Goal: Task Accomplishment & Management: Use online tool/utility

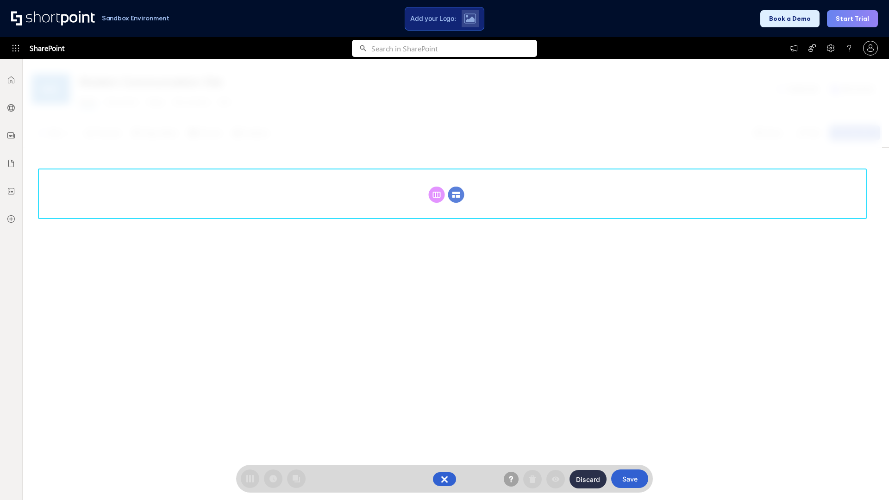
scroll to position [127, 0]
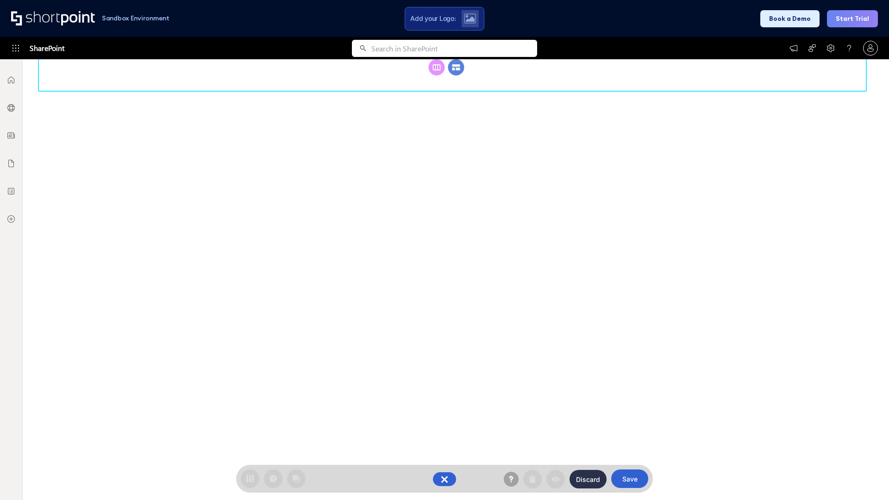
click at [456, 75] on circle at bounding box center [456, 67] width 16 height 16
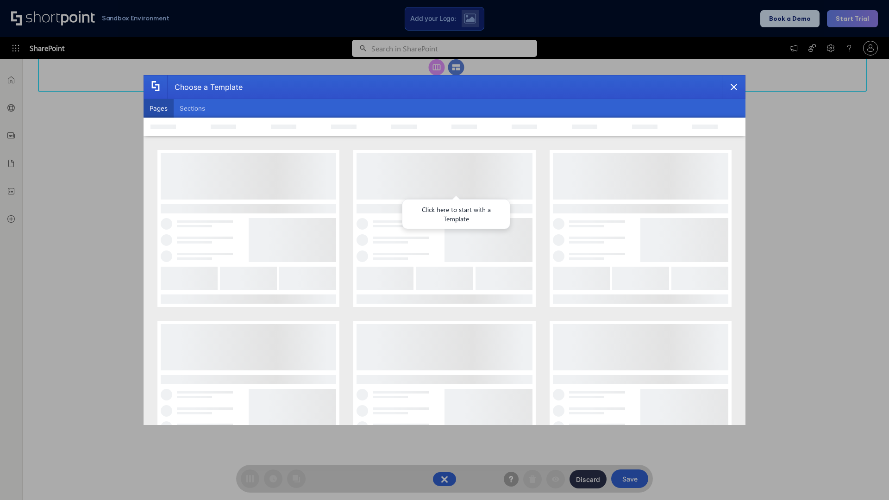
scroll to position [0, 0]
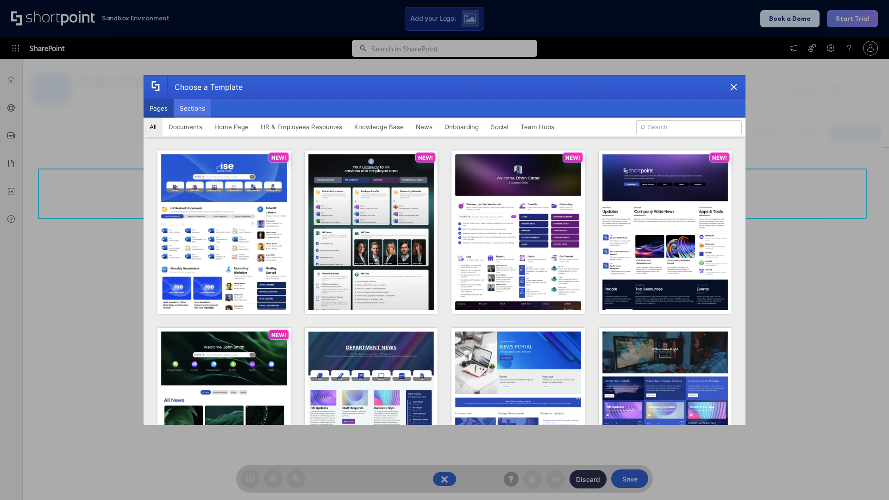
click at [192, 108] on button "Sections" at bounding box center [192, 108] width 37 height 19
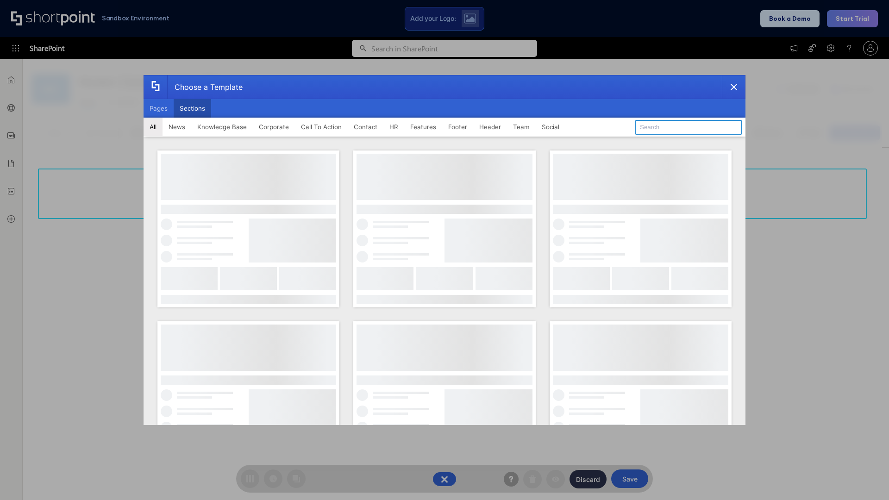
type input "Header 5"
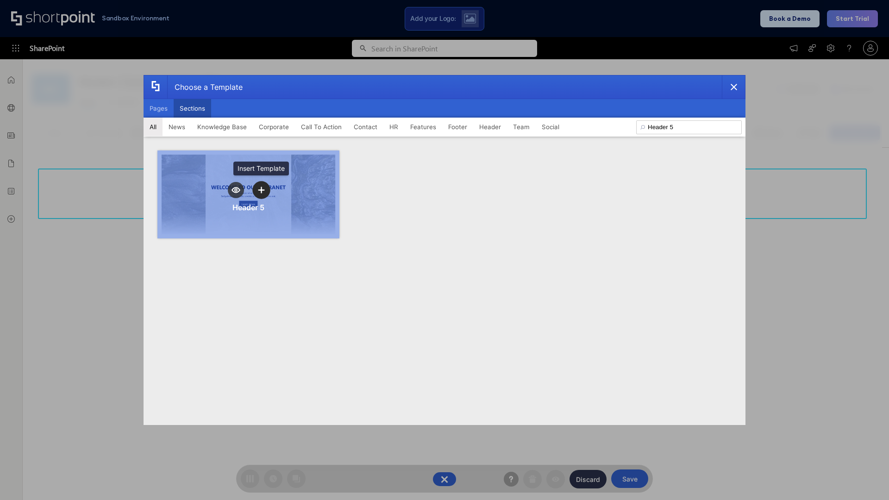
click at [261, 190] on icon "template selector" at bounding box center [261, 190] width 6 height 6
